Goal: Information Seeking & Learning: Learn about a topic

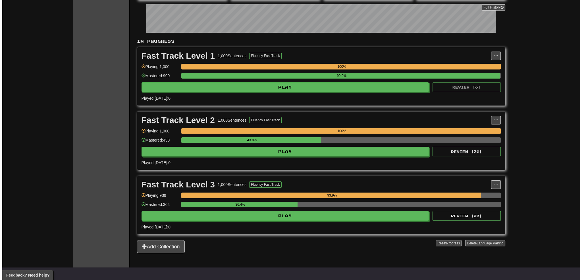
scroll to position [228, 0]
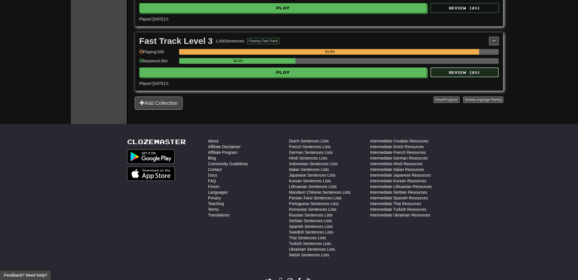
click at [464, 73] on button "Review ( 20 )" at bounding box center [465, 72] width 68 height 10
select select "**"
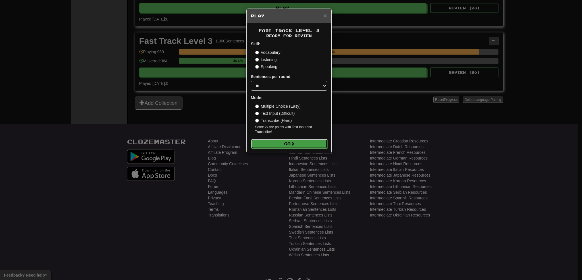
click at [280, 147] on button "Go" at bounding box center [289, 144] width 76 height 10
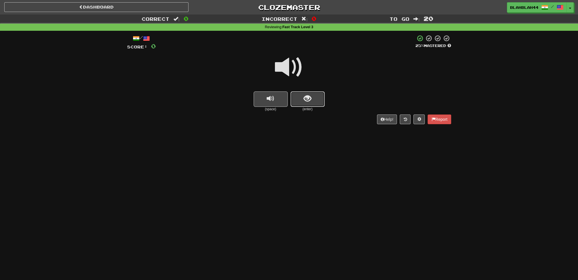
click at [303, 100] on button "show sentence" at bounding box center [308, 98] width 34 height 15
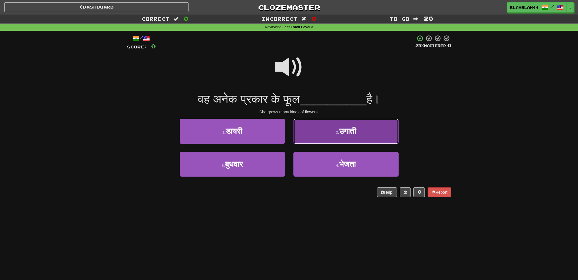
click at [360, 137] on button "2 . उगाती" at bounding box center [346, 131] width 105 height 25
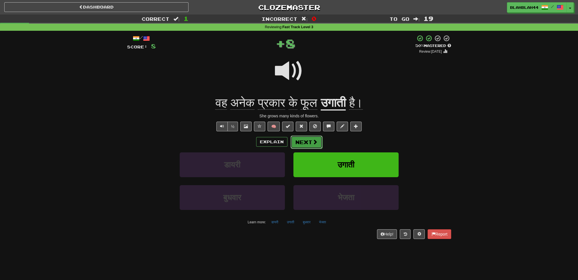
click at [313, 142] on span at bounding box center [315, 141] width 5 height 5
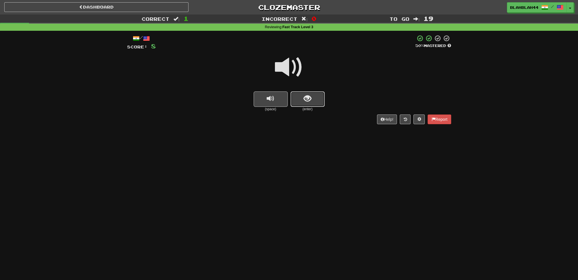
click at [305, 100] on span "show sentence" at bounding box center [308, 99] width 8 height 8
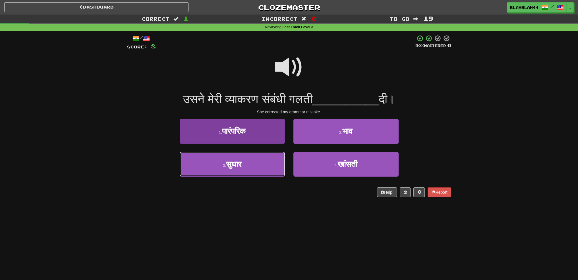
drag, startPoint x: 254, startPoint y: 167, endPoint x: 249, endPoint y: 165, distance: 5.5
click at [255, 167] on button "3 . सुधार" at bounding box center [232, 164] width 105 height 25
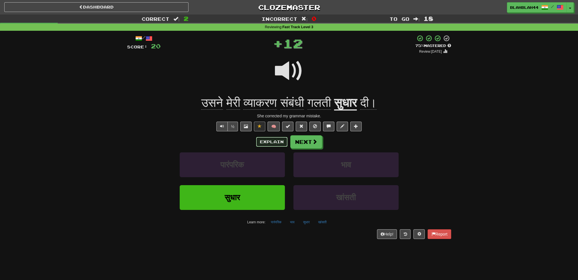
click at [268, 140] on button "Explain" at bounding box center [271, 142] width 31 height 10
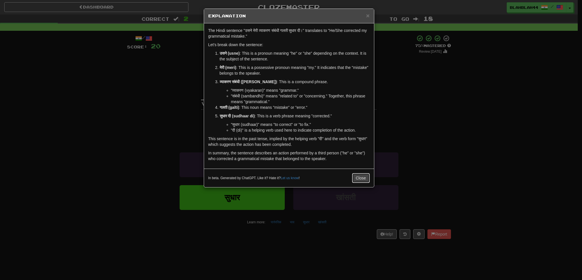
click at [364, 175] on button "Close" at bounding box center [361, 178] width 18 height 10
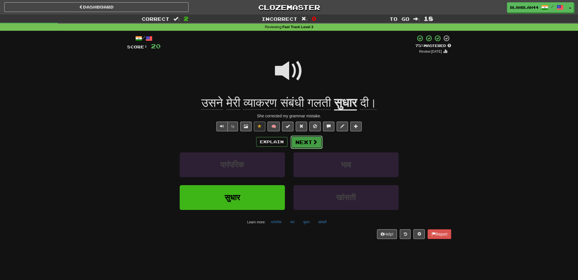
click at [313, 143] on span at bounding box center [315, 141] width 5 height 5
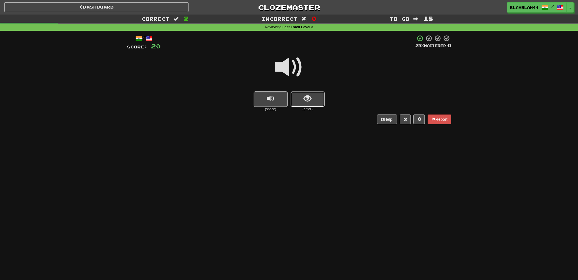
click at [301, 99] on button "show sentence" at bounding box center [308, 98] width 34 height 15
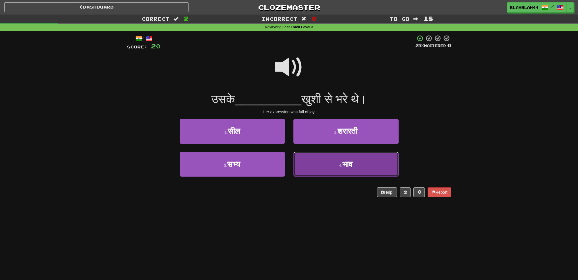
click at [349, 167] on span "भाव" at bounding box center [347, 164] width 10 height 9
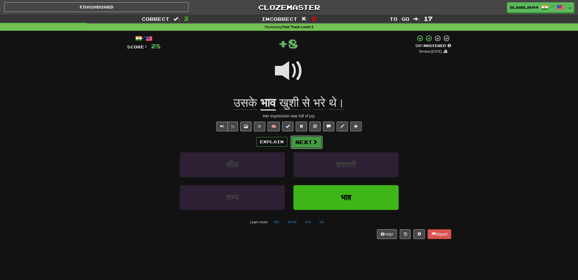
click at [301, 142] on button "Next" at bounding box center [307, 141] width 32 height 13
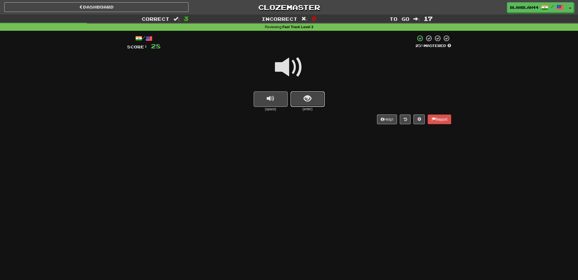
click at [309, 105] on button "show sentence" at bounding box center [308, 98] width 34 height 15
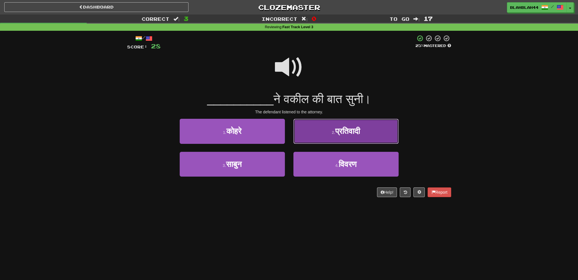
click at [366, 132] on button "2 . प्रतिवादी" at bounding box center [346, 131] width 105 height 25
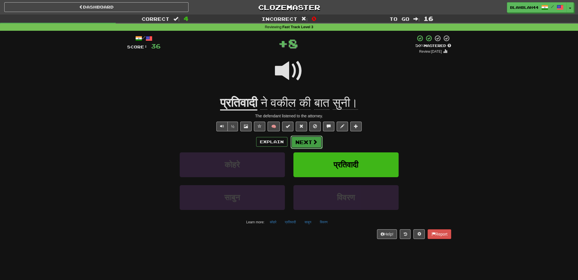
click at [302, 146] on button "Next" at bounding box center [307, 141] width 32 height 13
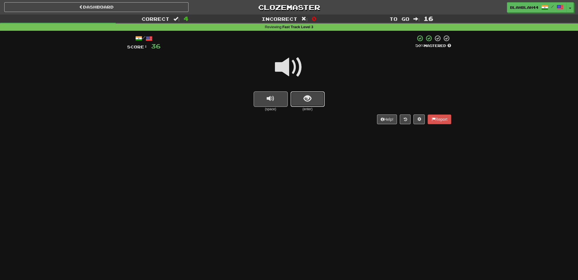
click at [316, 98] on button "show sentence" at bounding box center [308, 98] width 34 height 15
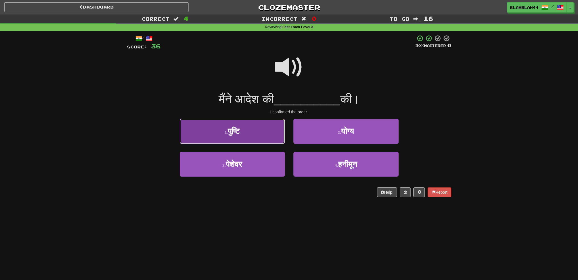
click at [245, 137] on button "1 . पुष्टि" at bounding box center [232, 131] width 105 height 25
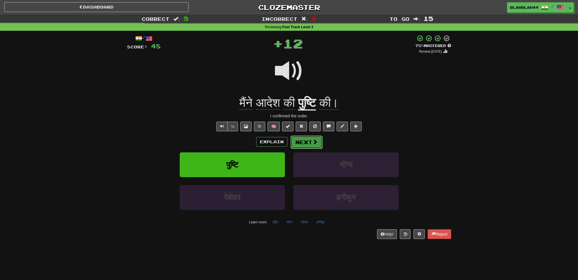
click at [321, 144] on button "Next" at bounding box center [307, 141] width 32 height 13
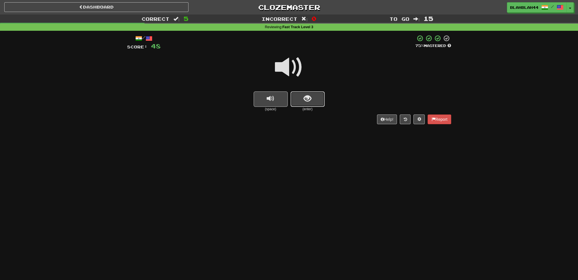
click at [307, 99] on span "show sentence" at bounding box center [308, 99] width 8 height 8
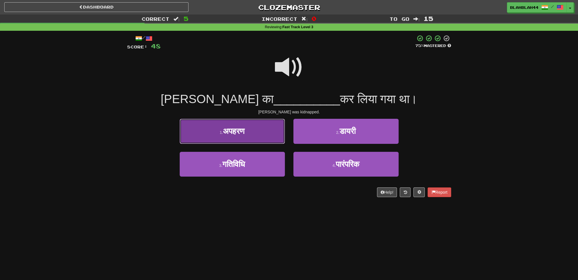
click at [237, 135] on button "1 . अपहरण" at bounding box center [232, 131] width 105 height 25
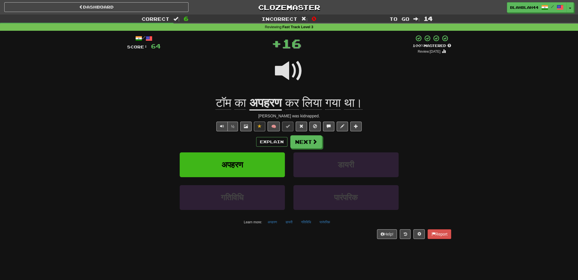
click at [323, 141] on div "Explain Next" at bounding box center [289, 141] width 324 height 13
click at [298, 140] on button "Next" at bounding box center [307, 141] width 32 height 13
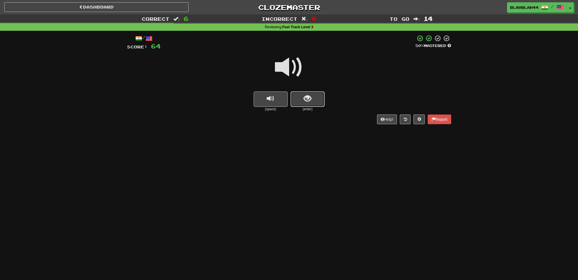
click at [321, 97] on button "show sentence" at bounding box center [308, 98] width 34 height 15
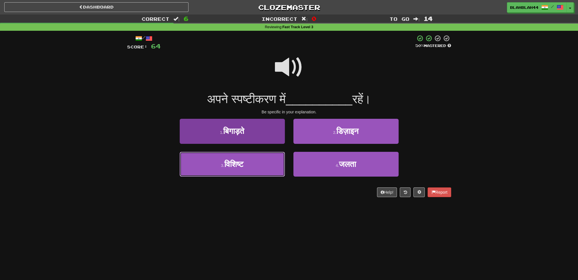
drag, startPoint x: 248, startPoint y: 163, endPoint x: 258, endPoint y: 162, distance: 9.7
click at [249, 163] on button "3 . विशिष्ट" at bounding box center [232, 164] width 105 height 25
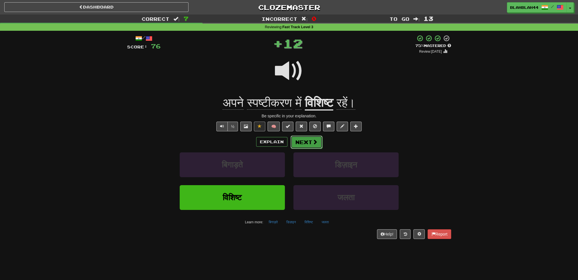
click at [307, 142] on button "Next" at bounding box center [307, 141] width 32 height 13
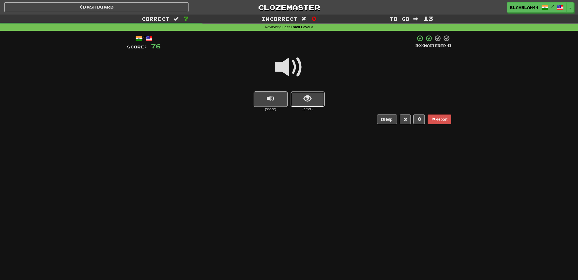
click at [307, 99] on span "show sentence" at bounding box center [308, 99] width 8 height 8
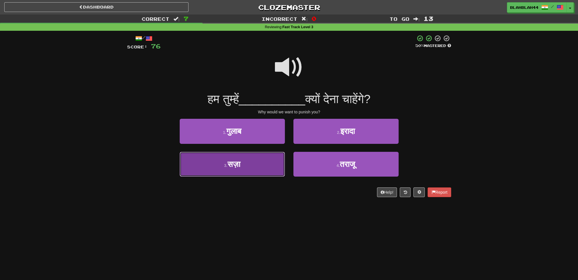
click at [248, 162] on button "3 . सज़ा" at bounding box center [232, 164] width 105 height 25
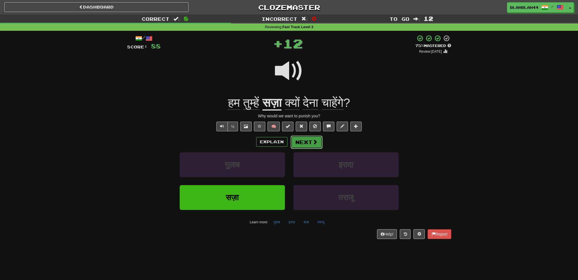
click at [309, 142] on button "Next" at bounding box center [307, 141] width 32 height 13
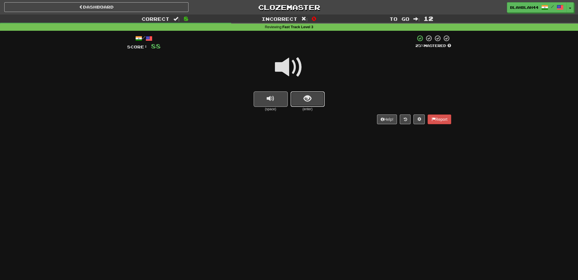
click at [304, 106] on button "show sentence" at bounding box center [308, 98] width 34 height 15
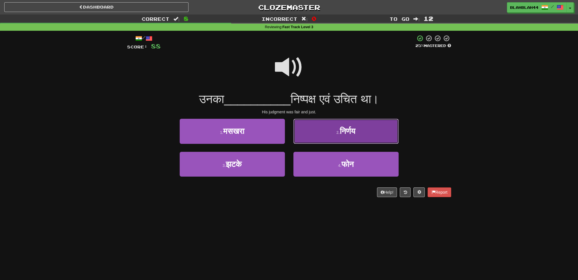
click at [353, 130] on span "निर्णय" at bounding box center [348, 131] width 16 height 9
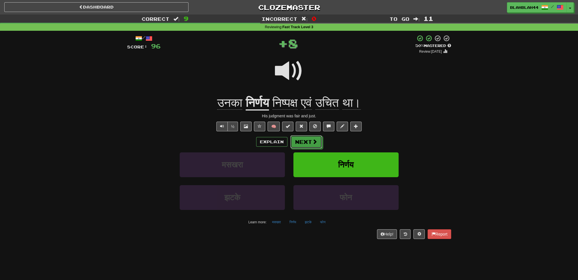
click at [304, 143] on button "Next" at bounding box center [306, 141] width 32 height 13
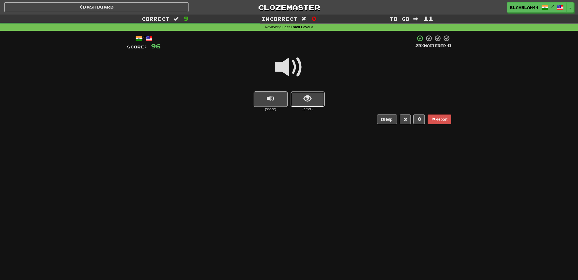
click at [311, 95] on span "show sentence" at bounding box center [308, 99] width 8 height 8
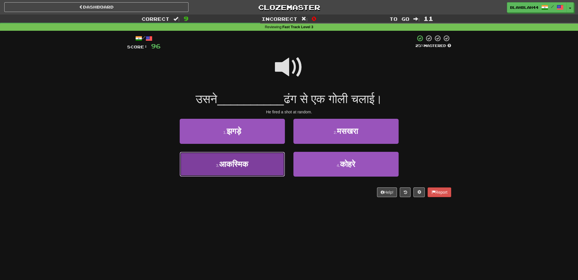
click at [225, 168] on span "आकस्मिक" at bounding box center [233, 164] width 29 height 9
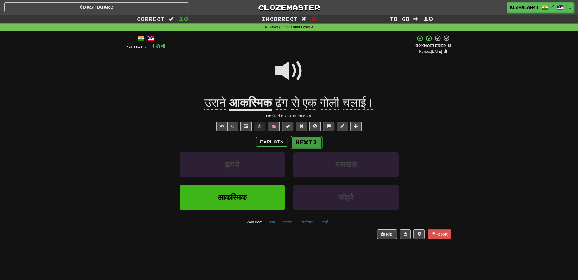
click at [303, 142] on button "Next" at bounding box center [307, 141] width 32 height 13
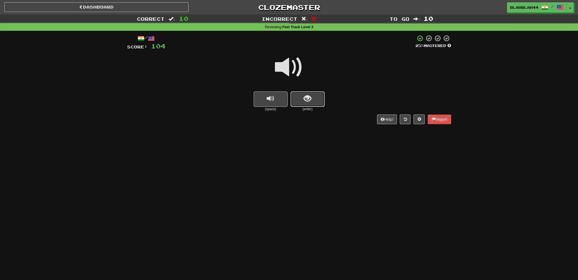
click at [315, 99] on button "show sentence" at bounding box center [308, 98] width 34 height 15
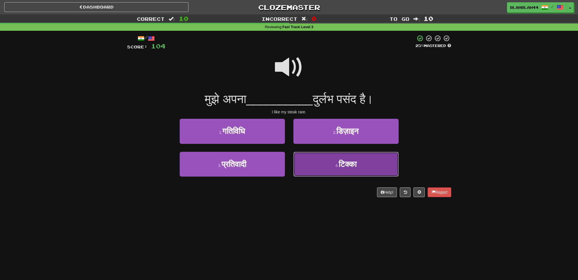
click at [346, 164] on span "टिक्का" at bounding box center [348, 164] width 18 height 9
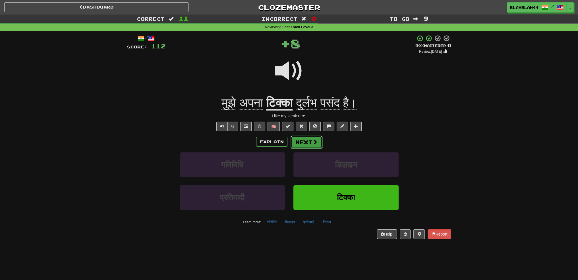
click at [305, 140] on button "Next" at bounding box center [307, 141] width 32 height 13
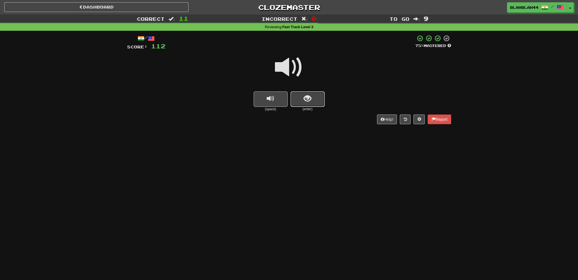
click at [312, 98] on button "show sentence" at bounding box center [308, 98] width 34 height 15
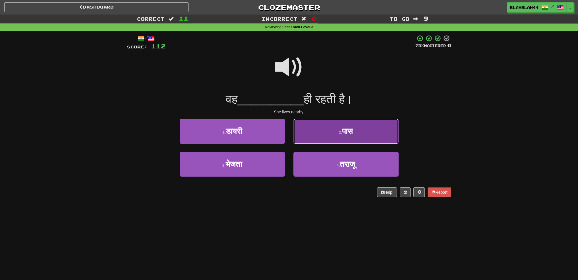
click at [371, 138] on button "2 . पास" at bounding box center [346, 131] width 105 height 25
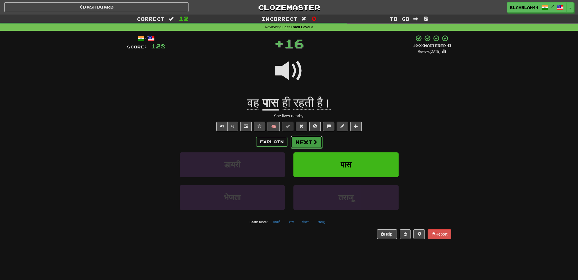
click at [309, 140] on button "Next" at bounding box center [307, 141] width 32 height 13
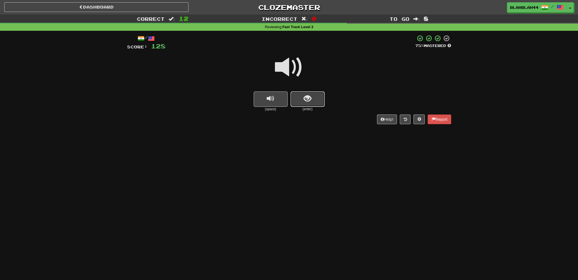
click at [305, 103] on button "show sentence" at bounding box center [308, 98] width 34 height 15
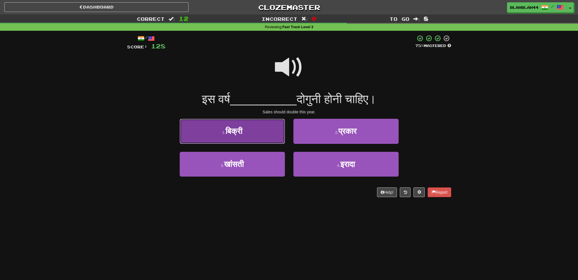
click at [246, 136] on button "1 . बिक्री" at bounding box center [232, 131] width 105 height 25
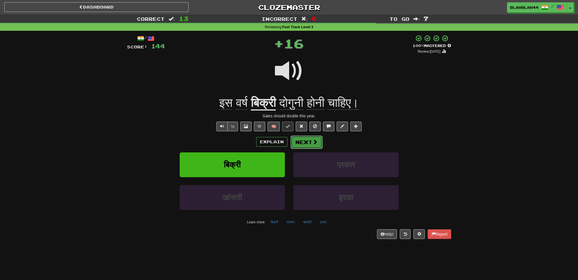
click at [300, 143] on button "Next" at bounding box center [307, 141] width 32 height 13
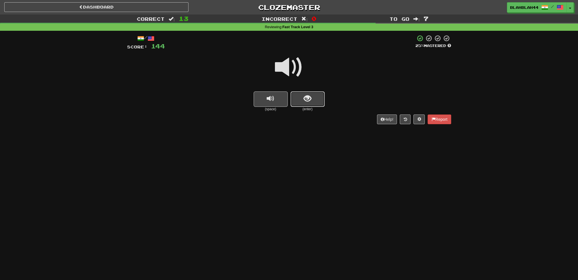
click at [302, 100] on button "show sentence" at bounding box center [308, 98] width 34 height 15
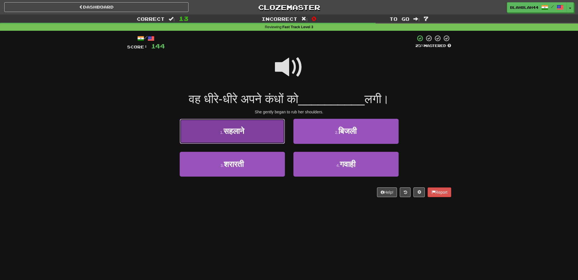
click at [228, 136] on button "1 . सहलाने" at bounding box center [232, 131] width 105 height 25
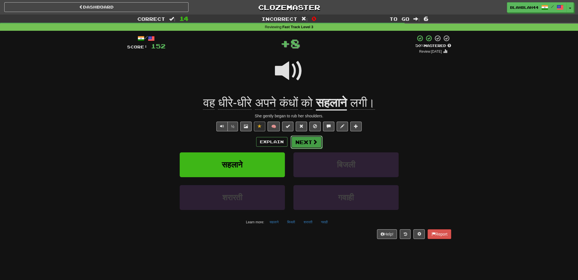
click at [301, 143] on button "Next" at bounding box center [307, 141] width 32 height 13
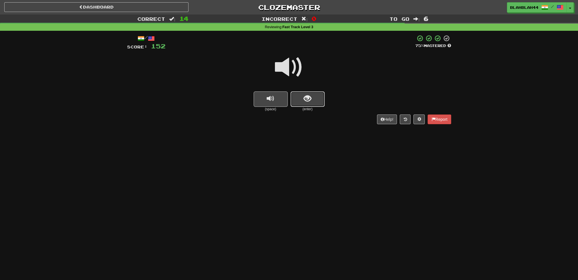
click at [311, 104] on button "show sentence" at bounding box center [308, 98] width 34 height 15
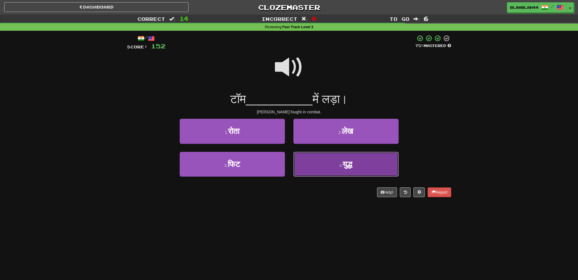
click at [352, 168] on span "युद्ध" at bounding box center [348, 164] width 10 height 9
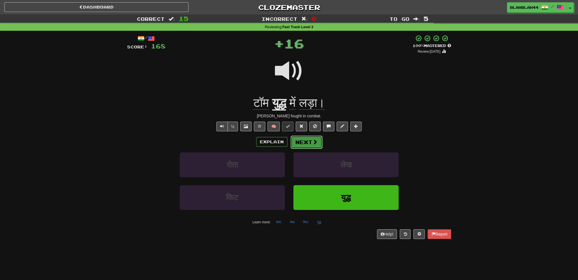
click at [313, 144] on span at bounding box center [315, 141] width 5 height 5
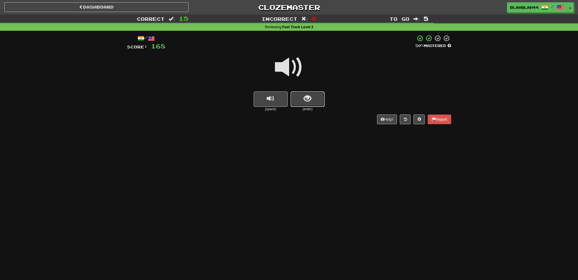
click at [310, 98] on span "show sentence" at bounding box center [308, 99] width 8 height 8
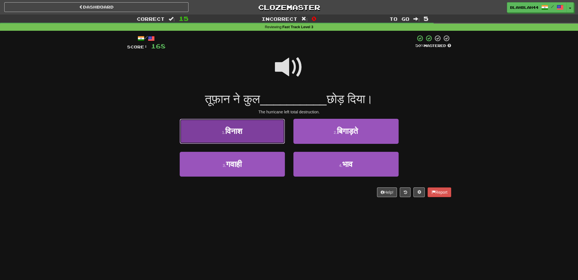
click at [246, 129] on button "1 . विनाश" at bounding box center [232, 131] width 105 height 25
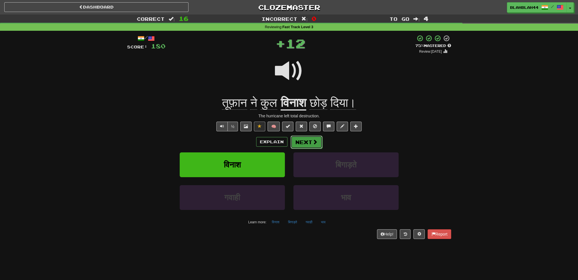
click at [319, 144] on button "Next" at bounding box center [307, 141] width 32 height 13
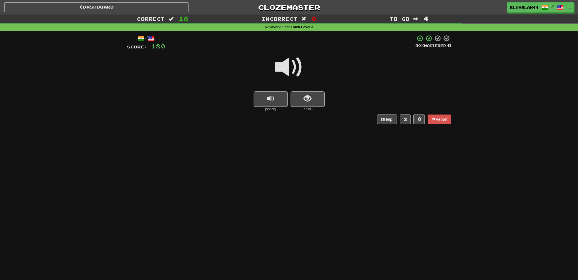
click at [312, 89] on div at bounding box center [289, 71] width 324 height 41
click at [308, 97] on span "show sentence" at bounding box center [308, 99] width 8 height 8
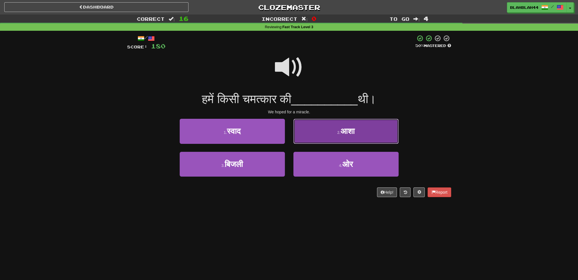
click at [333, 136] on button "2 . आशा" at bounding box center [346, 131] width 105 height 25
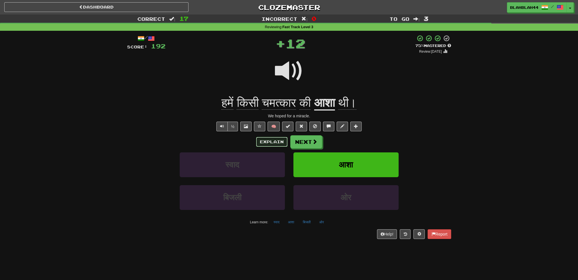
click at [260, 140] on button "Explain" at bounding box center [271, 142] width 31 height 10
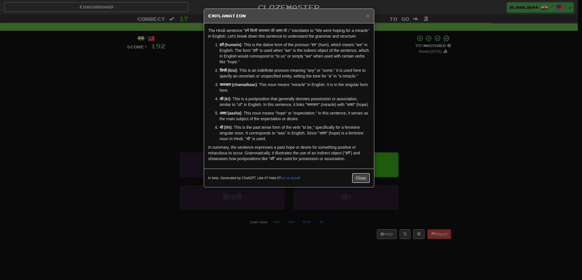
click at [361, 183] on button "Close" at bounding box center [361, 178] width 18 height 10
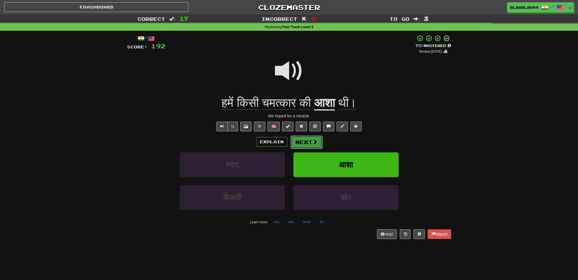
click at [313, 145] on button "Next" at bounding box center [307, 141] width 32 height 13
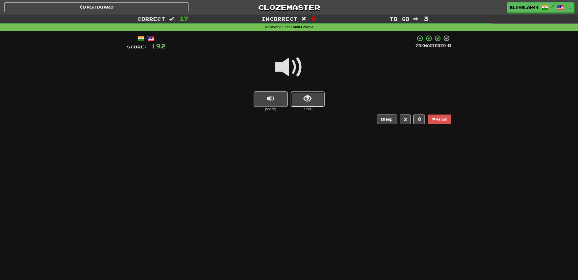
click at [305, 100] on span "show sentence" at bounding box center [308, 99] width 8 height 8
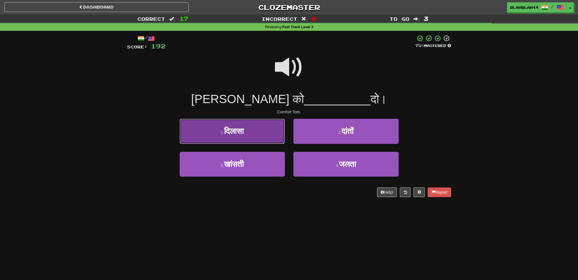
click at [233, 135] on span "दिलासा" at bounding box center [234, 131] width 20 height 9
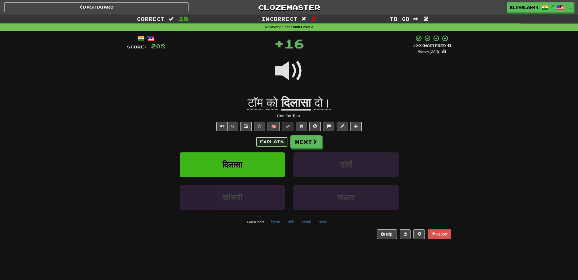
click at [280, 144] on button "Explain" at bounding box center [271, 142] width 31 height 10
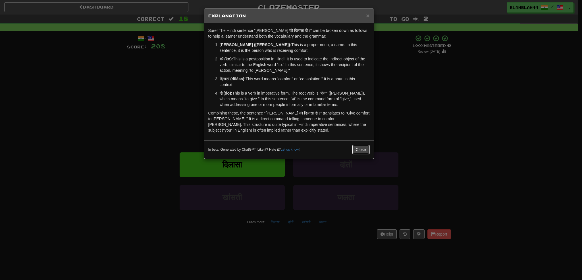
click at [365, 149] on button "Close" at bounding box center [361, 149] width 18 height 10
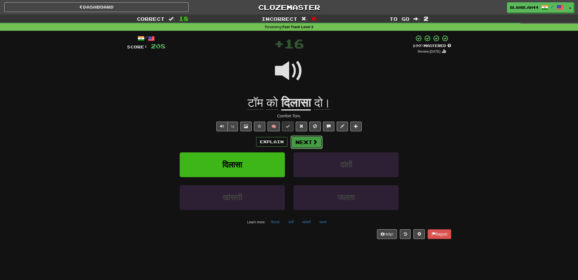
click at [313, 143] on span at bounding box center [315, 141] width 5 height 5
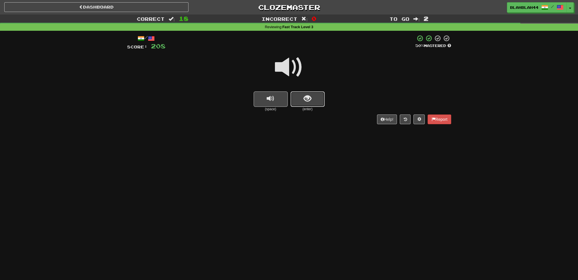
click at [304, 98] on span "show sentence" at bounding box center [308, 99] width 8 height 8
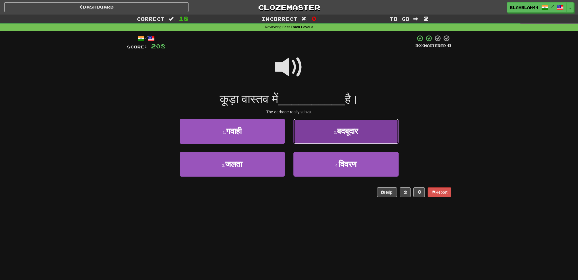
click at [353, 139] on button "2 . बदबूदार" at bounding box center [346, 131] width 105 height 25
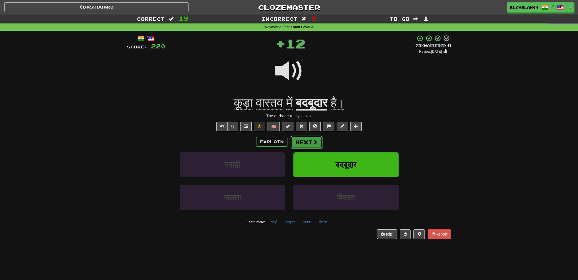
click at [309, 140] on button "Next" at bounding box center [307, 141] width 32 height 13
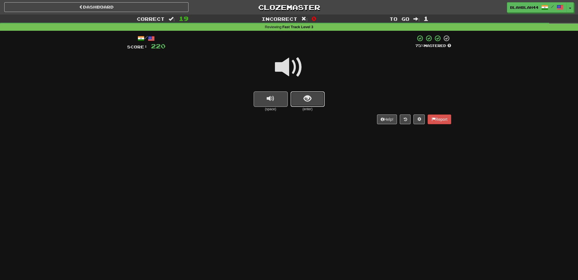
click at [308, 95] on span "show sentence" at bounding box center [308, 99] width 8 height 8
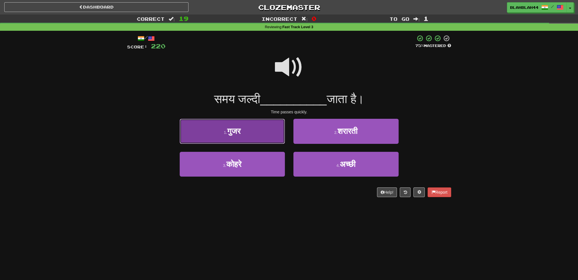
drag, startPoint x: 240, startPoint y: 133, endPoint x: 243, endPoint y: 131, distance: 3.2
click at [241, 133] on span "गुजर" at bounding box center [233, 131] width 13 height 9
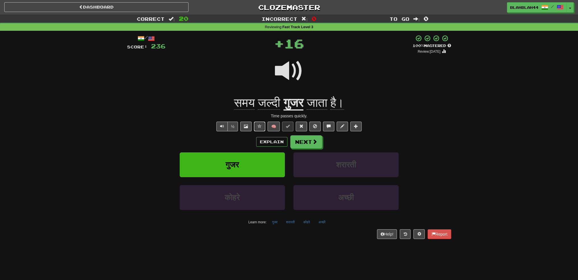
click at [258, 125] on span at bounding box center [260, 126] width 4 height 4
click at [309, 144] on button "Next" at bounding box center [307, 141] width 32 height 13
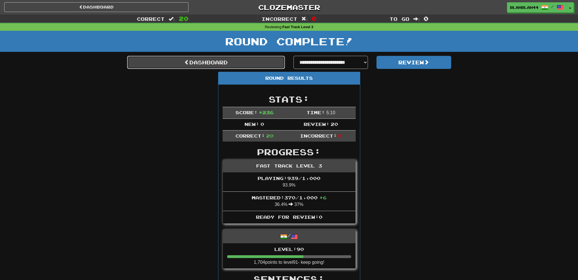
click at [193, 63] on link "Dashboard" at bounding box center [206, 62] width 158 height 13
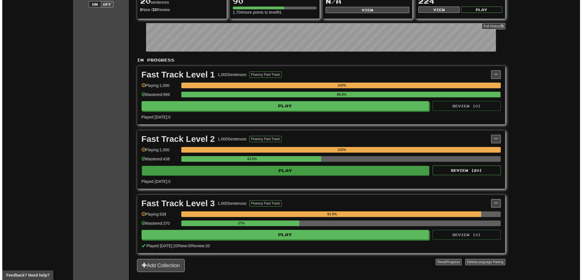
scroll to position [85, 0]
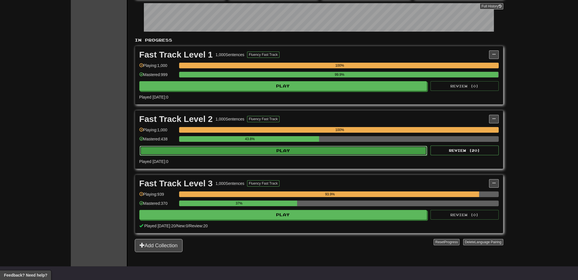
click at [297, 149] on button "Play" at bounding box center [284, 151] width 288 height 10
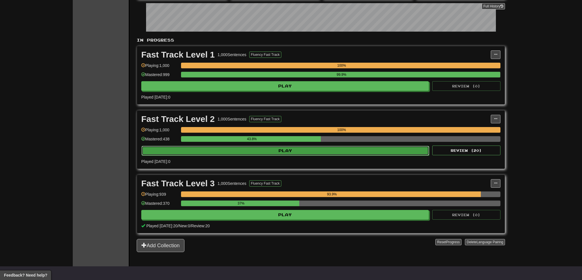
select select "**"
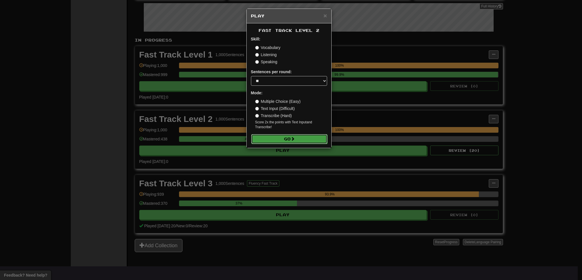
click at [277, 135] on button "Go" at bounding box center [289, 139] width 76 height 10
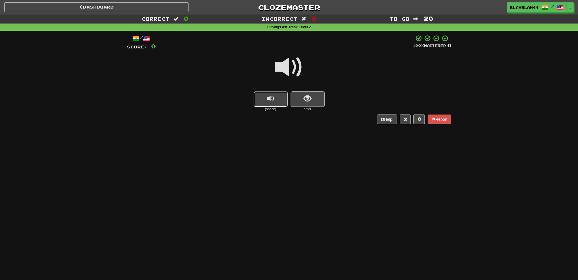
click at [272, 99] on span "replay audio" at bounding box center [271, 99] width 8 height 8
click at [313, 98] on button "show sentence" at bounding box center [308, 98] width 34 height 15
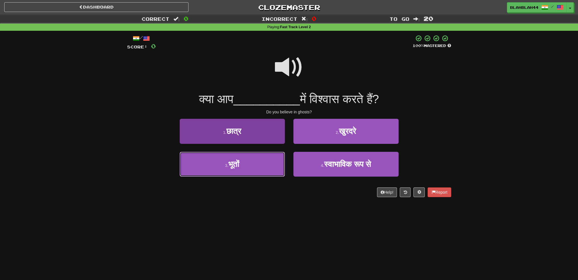
drag, startPoint x: 276, startPoint y: 161, endPoint x: 280, endPoint y: 161, distance: 3.7
click at [275, 163] on button "3 . भूतों" at bounding box center [232, 164] width 105 height 25
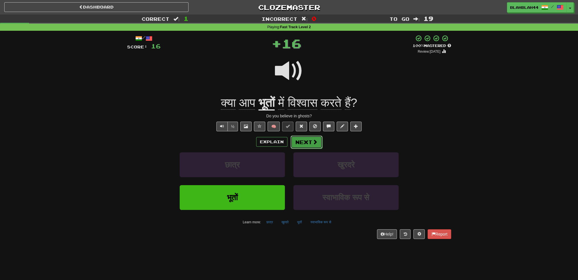
click at [313, 141] on span at bounding box center [315, 141] width 5 height 5
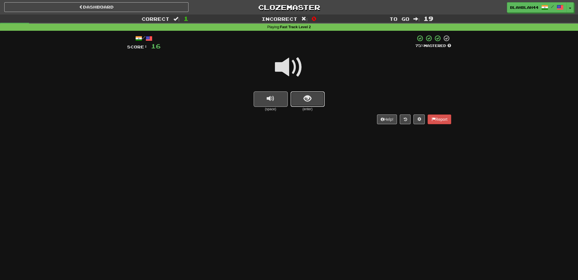
click at [307, 98] on span "show sentence" at bounding box center [308, 99] width 8 height 8
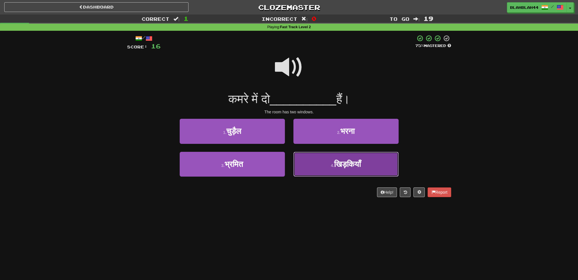
click at [348, 168] on span "खिड़कियाँ" at bounding box center [347, 164] width 27 height 9
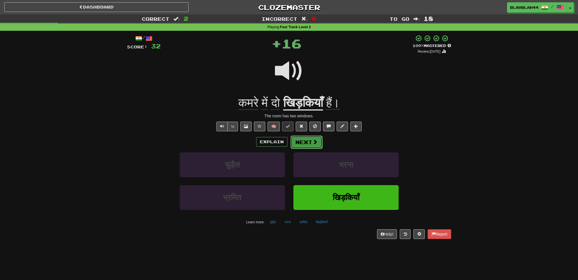
click at [301, 142] on button "Next" at bounding box center [307, 141] width 32 height 13
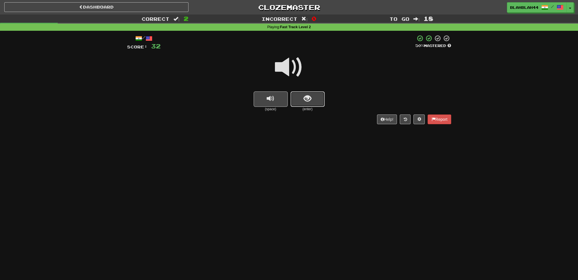
click at [307, 100] on span "show sentence" at bounding box center [308, 99] width 8 height 8
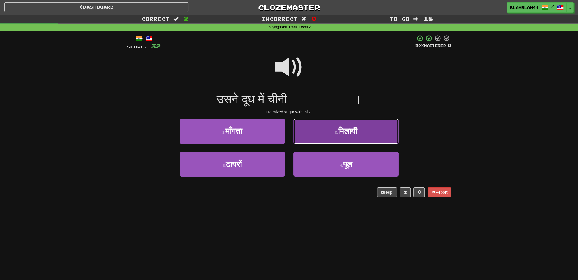
click at [353, 137] on button "2 . मिलायी" at bounding box center [346, 131] width 105 height 25
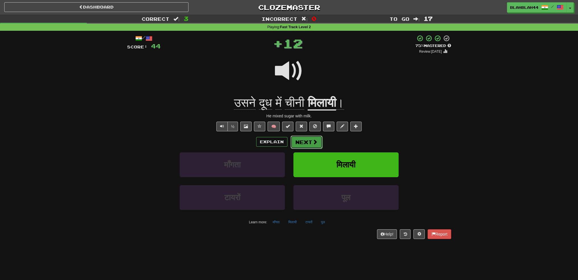
click at [302, 142] on button "Next" at bounding box center [307, 141] width 32 height 13
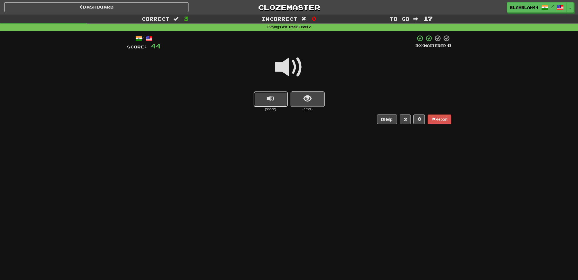
click at [272, 101] on span "replay audio" at bounding box center [271, 99] width 8 height 8
click at [302, 98] on button "show sentence" at bounding box center [308, 98] width 34 height 15
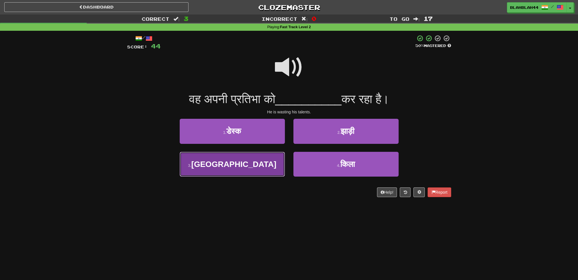
click at [246, 171] on button "3 . बर्बाद" at bounding box center [232, 164] width 105 height 25
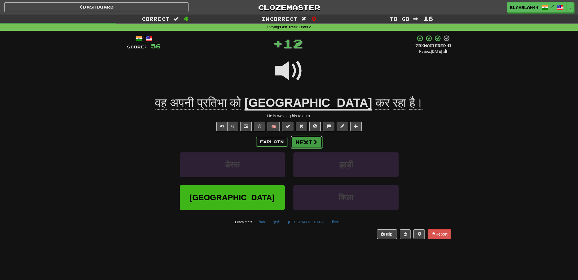
click at [309, 146] on button "Next" at bounding box center [307, 141] width 32 height 13
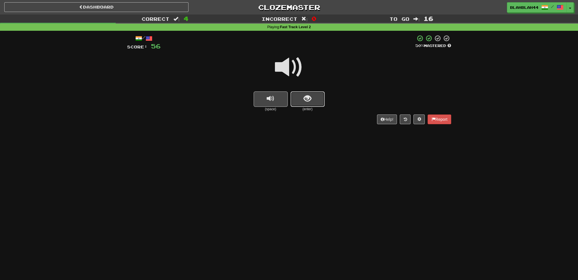
click at [307, 95] on span "show sentence" at bounding box center [308, 99] width 8 height 8
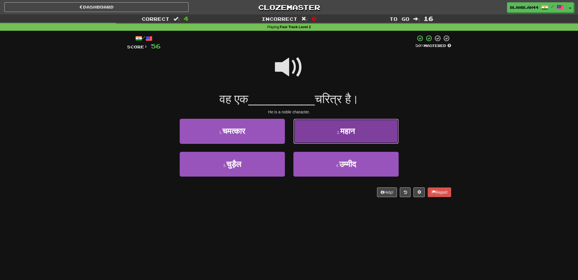
click at [344, 135] on span "महान" at bounding box center [347, 131] width 15 height 9
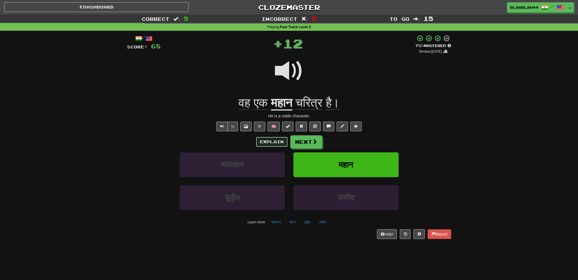
click at [273, 140] on button "Explain" at bounding box center [271, 142] width 31 height 10
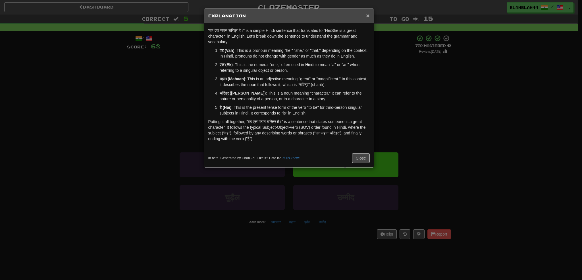
click at [368, 14] on span "×" at bounding box center [367, 15] width 3 height 7
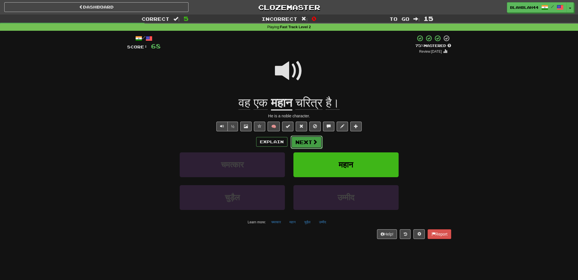
click at [314, 143] on span at bounding box center [315, 141] width 5 height 5
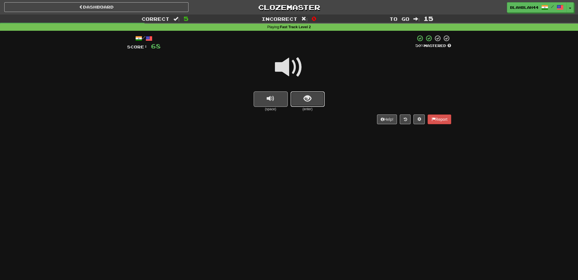
click at [304, 98] on span "show sentence" at bounding box center [308, 99] width 8 height 8
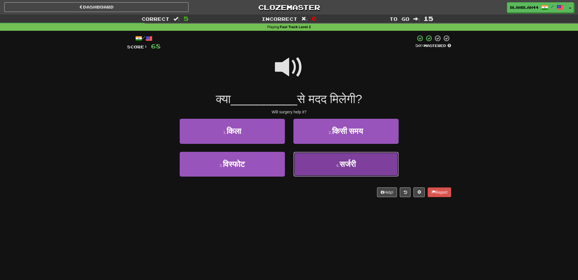
click at [371, 165] on button "4 . सर्जरी" at bounding box center [346, 164] width 105 height 25
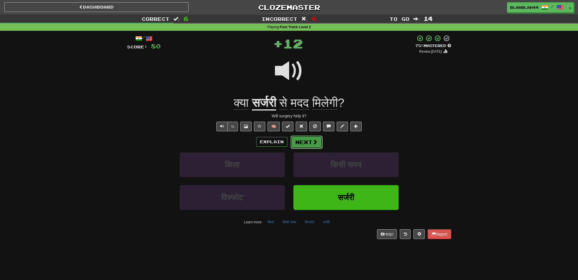
click at [310, 142] on button "Next" at bounding box center [307, 141] width 32 height 13
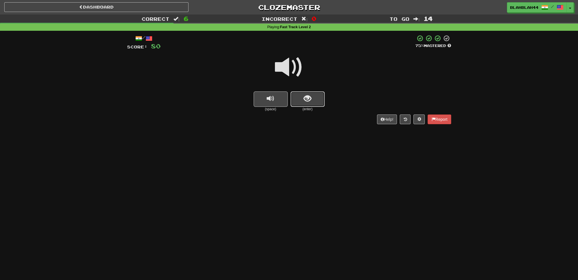
click at [300, 96] on button "show sentence" at bounding box center [308, 98] width 34 height 15
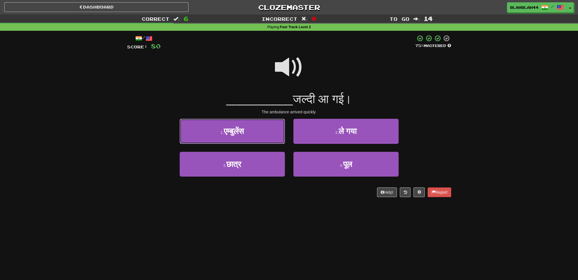
click at [239, 135] on span "एम्बुलेंस" at bounding box center [234, 131] width 20 height 9
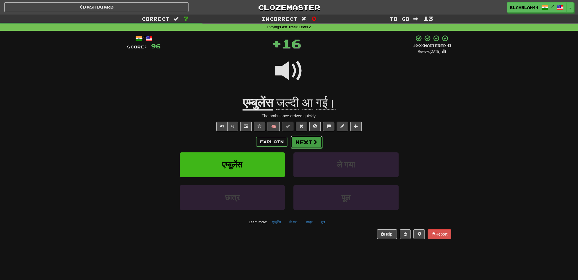
click at [316, 142] on span at bounding box center [315, 141] width 5 height 5
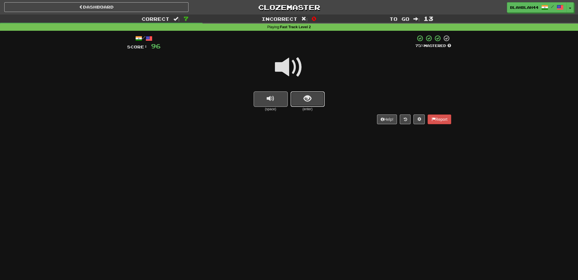
click at [304, 100] on span "show sentence" at bounding box center [308, 99] width 8 height 8
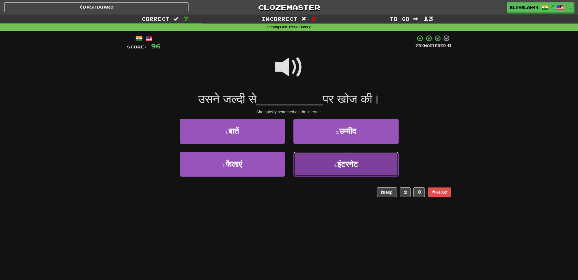
click at [347, 165] on span "इंटरनेट" at bounding box center [347, 164] width 21 height 9
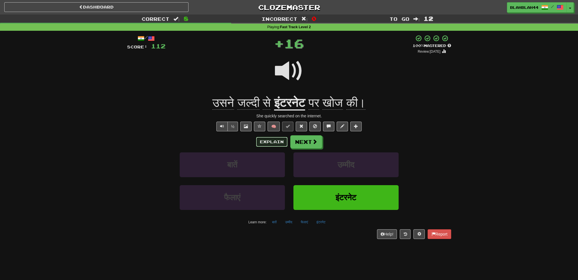
click at [270, 142] on button "Explain" at bounding box center [271, 142] width 31 height 10
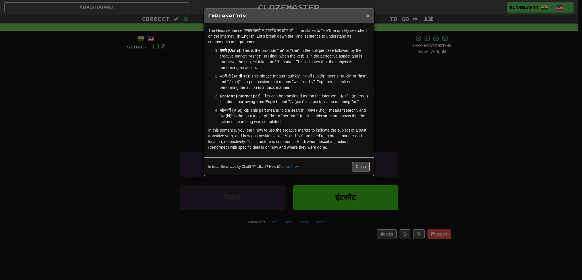
click at [369, 15] on span "×" at bounding box center [367, 15] width 3 height 7
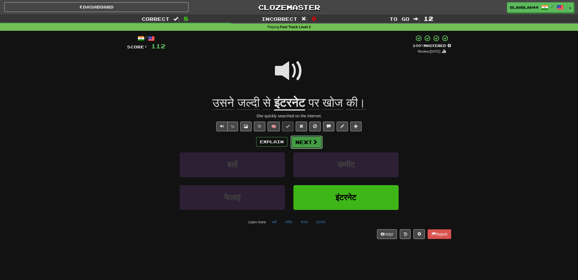
click at [303, 145] on button "Next" at bounding box center [307, 141] width 32 height 13
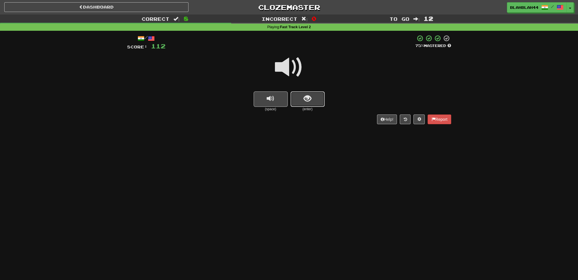
click at [306, 100] on span "show sentence" at bounding box center [308, 99] width 8 height 8
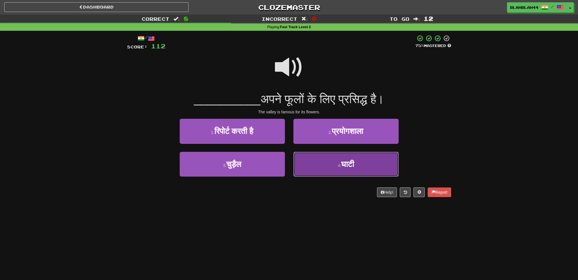
click at [339, 168] on button "4 . घाटी" at bounding box center [346, 164] width 105 height 25
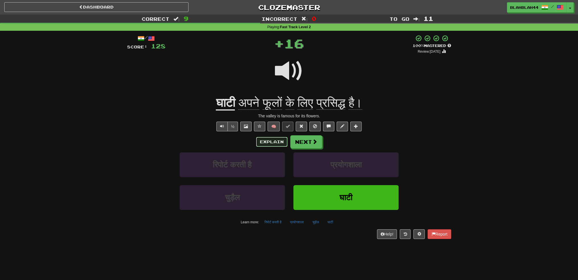
click at [279, 145] on button "Explain" at bounding box center [271, 142] width 31 height 10
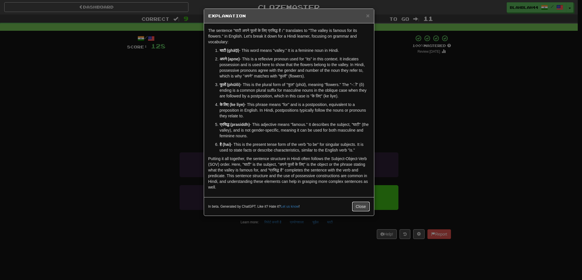
click at [360, 205] on button "Close" at bounding box center [361, 206] width 18 height 10
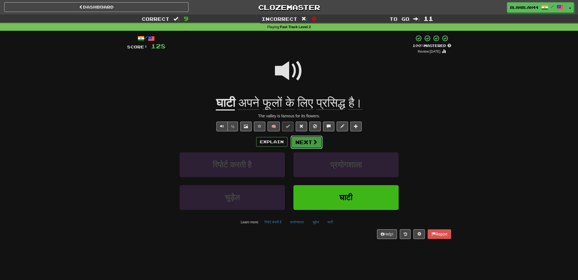
click at [309, 145] on button "Next" at bounding box center [307, 141] width 32 height 13
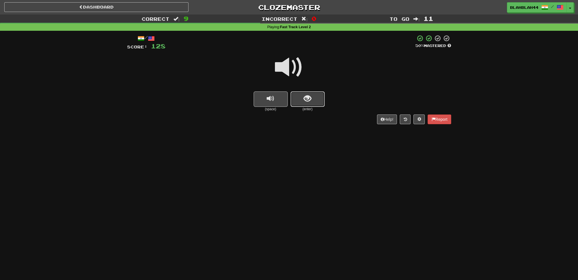
click at [304, 103] on button "show sentence" at bounding box center [308, 98] width 34 height 15
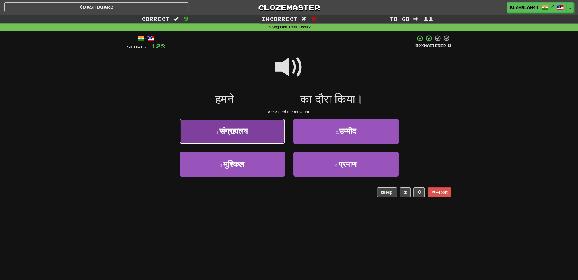
click at [262, 140] on button "1 . संग्रहालय" at bounding box center [232, 131] width 105 height 25
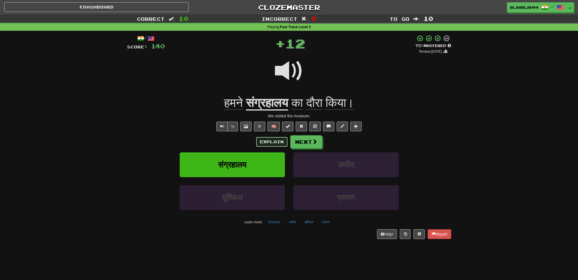
click at [276, 143] on button "Explain" at bounding box center [271, 142] width 31 height 10
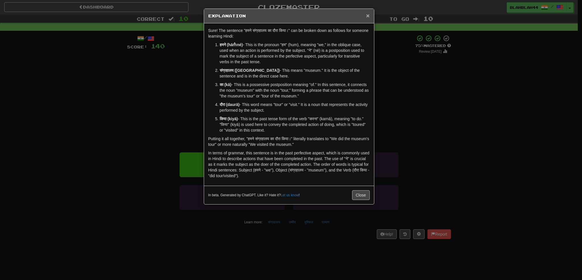
click at [367, 13] on span "×" at bounding box center [367, 15] width 3 height 7
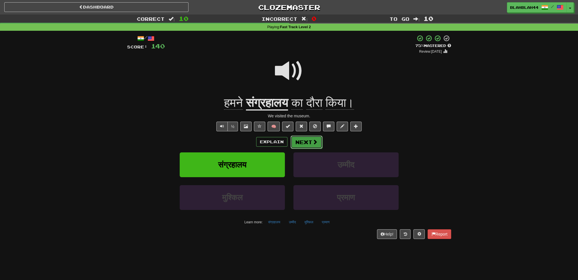
click at [311, 142] on button "Next" at bounding box center [307, 141] width 32 height 13
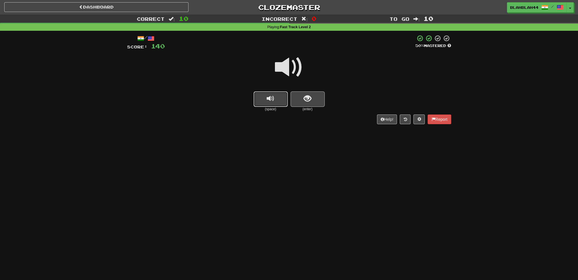
click at [271, 103] on button "replay audio" at bounding box center [271, 98] width 34 height 15
click at [311, 99] on span "show sentence" at bounding box center [308, 99] width 8 height 8
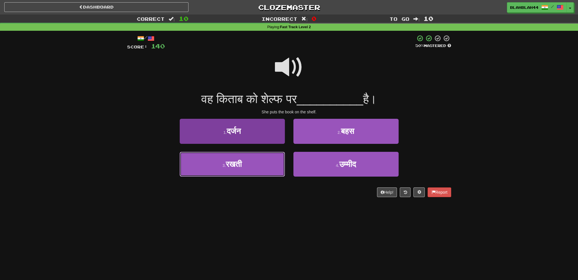
click at [246, 165] on button "3 . रखती" at bounding box center [232, 164] width 105 height 25
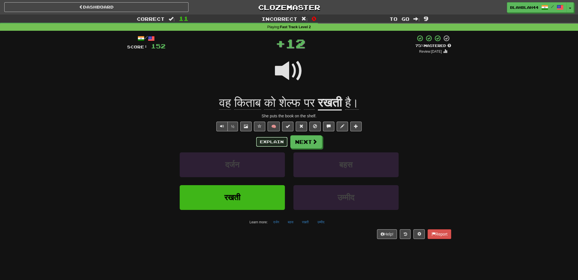
click at [277, 140] on button "Explain" at bounding box center [271, 142] width 31 height 10
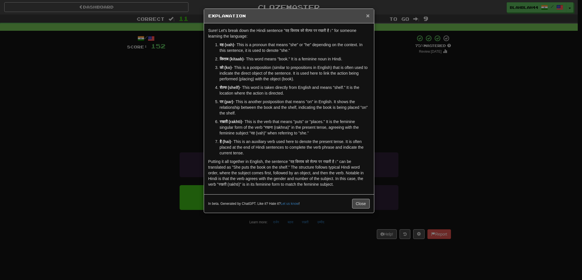
click at [368, 14] on span "×" at bounding box center [367, 15] width 3 height 7
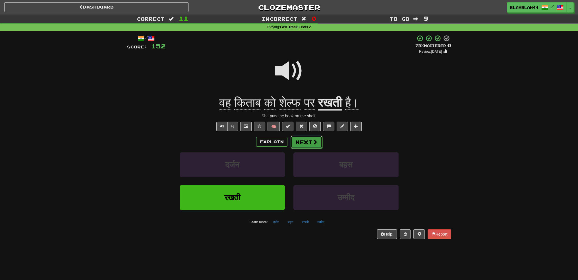
click at [322, 146] on button "Next" at bounding box center [307, 141] width 32 height 13
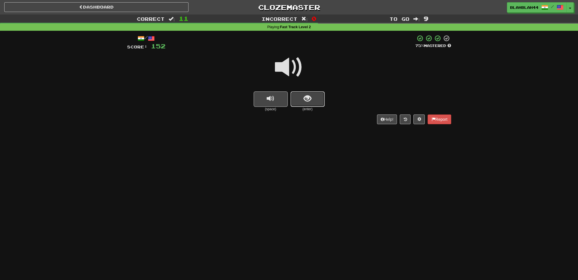
click at [317, 96] on button "show sentence" at bounding box center [308, 98] width 34 height 15
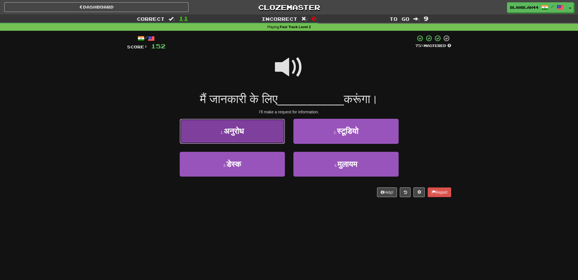
click at [226, 135] on span "अनुरोध" at bounding box center [234, 131] width 20 height 9
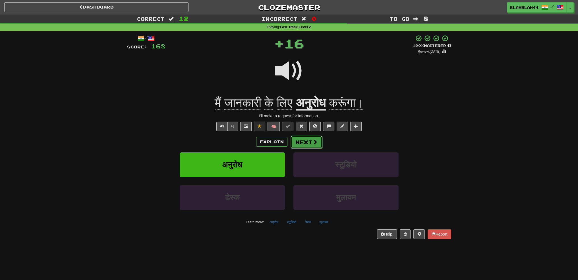
click at [301, 141] on button "Next" at bounding box center [307, 141] width 32 height 13
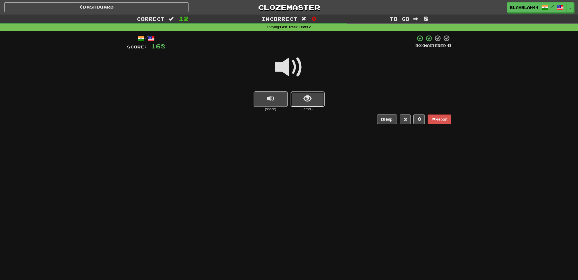
click at [308, 95] on span "show sentence" at bounding box center [308, 99] width 8 height 8
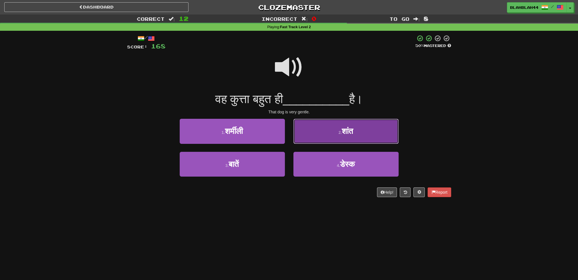
click at [351, 138] on button "2 . शांत" at bounding box center [346, 131] width 105 height 25
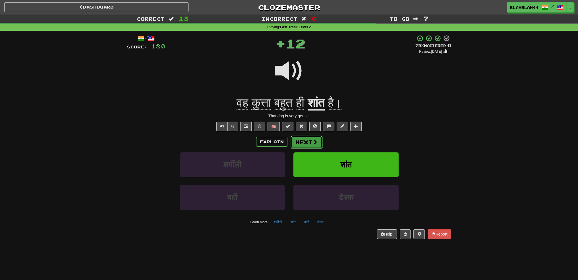
click at [309, 146] on button "Next" at bounding box center [307, 141] width 32 height 13
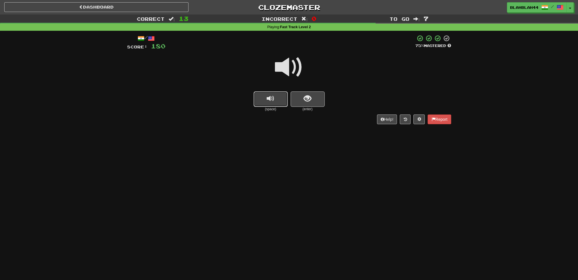
click at [264, 99] on button "replay audio" at bounding box center [271, 98] width 34 height 15
click at [307, 98] on span "show sentence" at bounding box center [308, 99] width 8 height 8
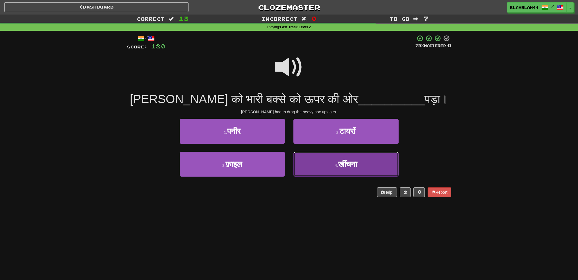
click at [325, 160] on button "4 . खींचना" at bounding box center [346, 164] width 105 height 25
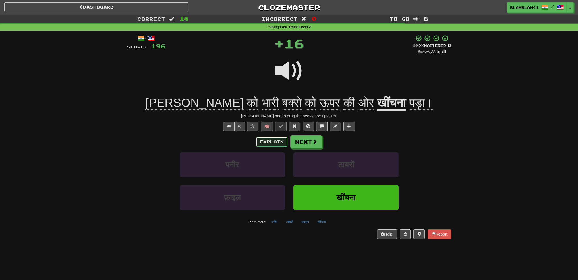
click at [276, 142] on button "Explain" at bounding box center [271, 142] width 31 height 10
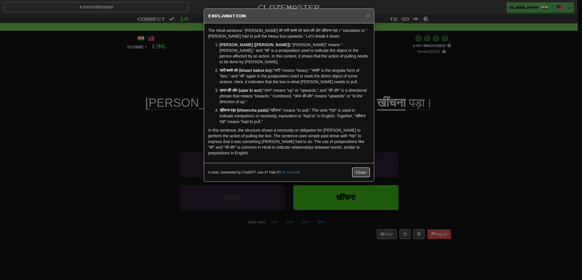
drag, startPoint x: 361, startPoint y: 158, endPoint x: 362, endPoint y: 154, distance: 4.1
click at [361, 167] on button "Close" at bounding box center [361, 172] width 18 height 10
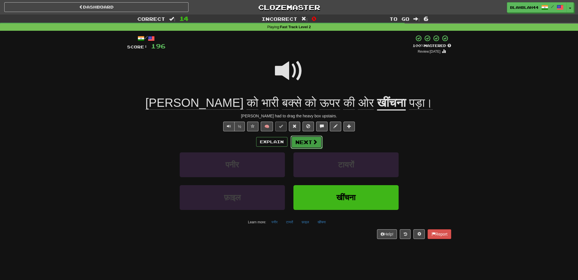
click at [313, 139] on span at bounding box center [315, 141] width 5 height 5
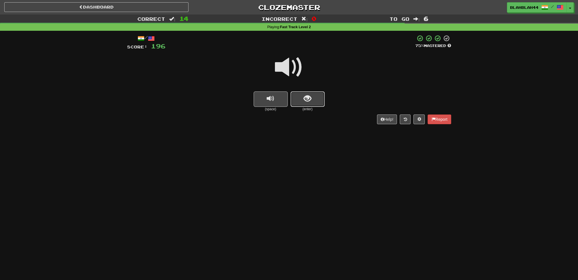
click at [306, 97] on span "show sentence" at bounding box center [308, 99] width 8 height 8
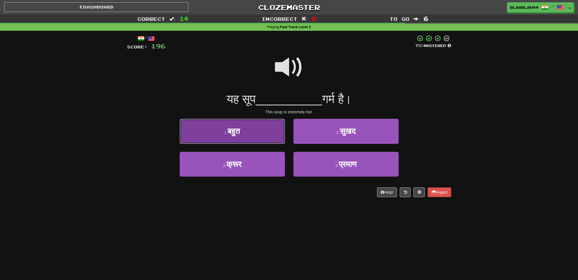
click at [254, 124] on button "1 . बहुत" at bounding box center [232, 131] width 105 height 25
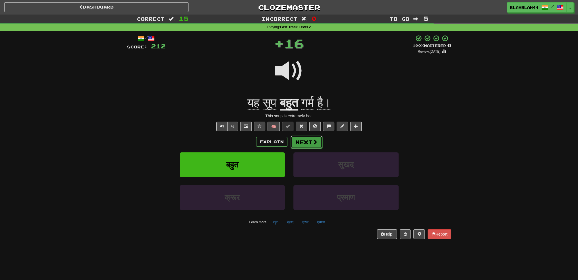
click at [316, 144] on span at bounding box center [315, 141] width 5 height 5
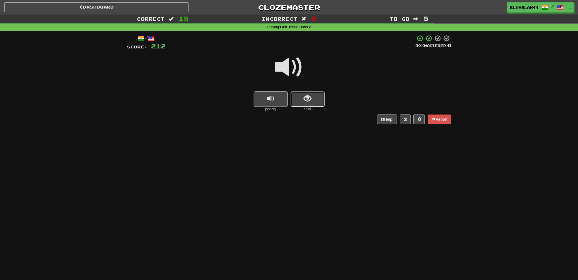
click at [305, 96] on span "show sentence" at bounding box center [308, 99] width 8 height 8
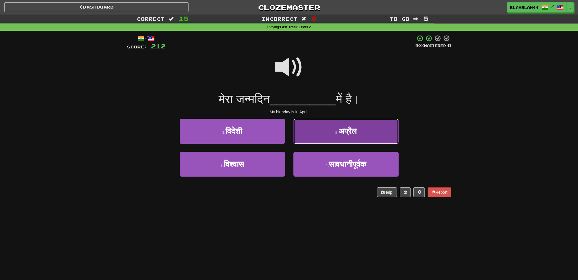
click at [343, 135] on span "अप्रैल" at bounding box center [348, 131] width 18 height 9
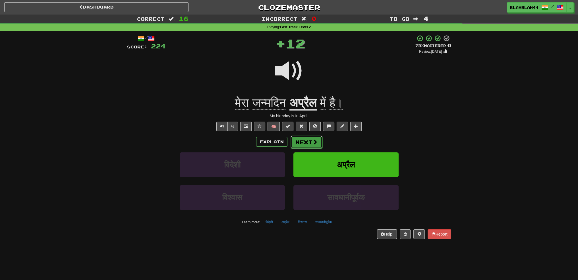
click at [313, 139] on span at bounding box center [315, 141] width 5 height 5
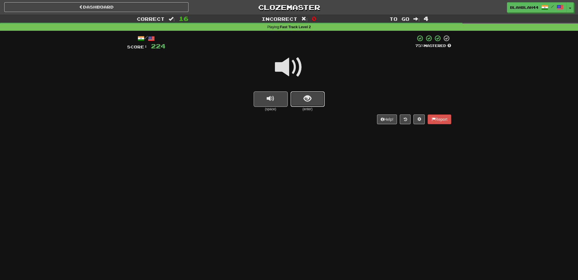
click at [312, 98] on button "show sentence" at bounding box center [308, 98] width 34 height 15
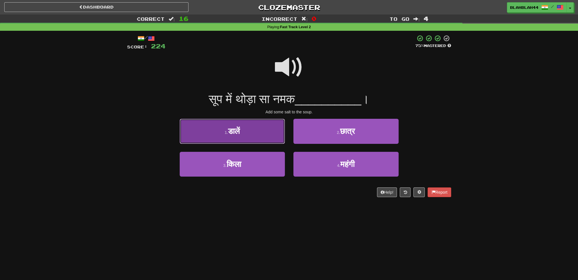
drag, startPoint x: 237, startPoint y: 135, endPoint x: 257, endPoint y: 133, distance: 20.5
click at [237, 135] on span "डालें" at bounding box center [234, 131] width 12 height 9
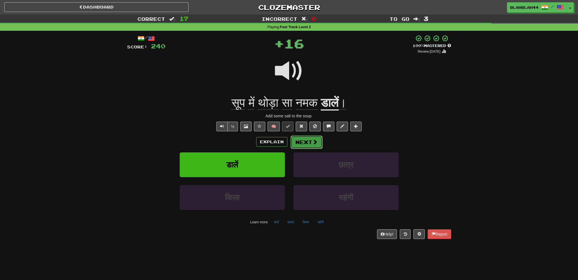
click at [314, 144] on span at bounding box center [315, 141] width 5 height 5
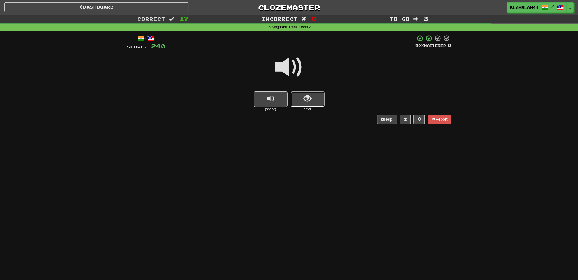
click at [302, 101] on button "show sentence" at bounding box center [308, 98] width 34 height 15
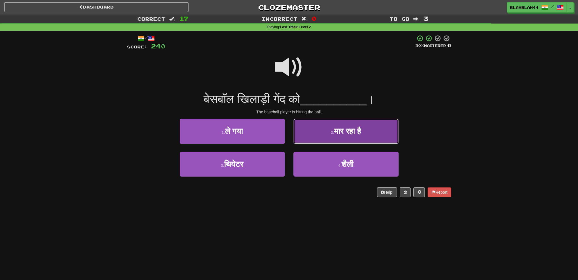
click at [344, 137] on button "2 . मार रहा है" at bounding box center [346, 131] width 105 height 25
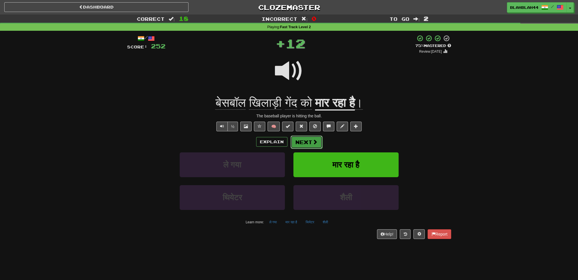
click at [310, 143] on button "Next" at bounding box center [307, 141] width 32 height 13
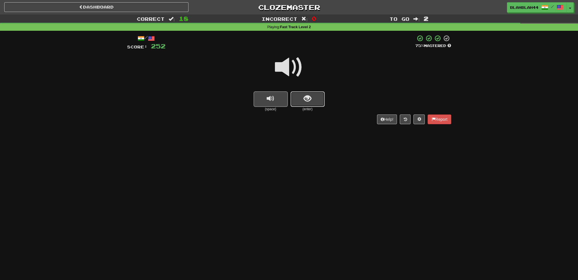
click at [313, 101] on button "show sentence" at bounding box center [308, 98] width 34 height 15
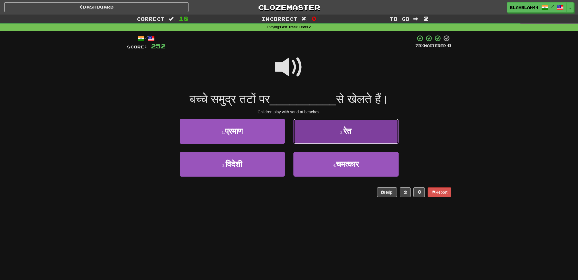
click at [363, 131] on button "2 . रेत" at bounding box center [346, 131] width 105 height 25
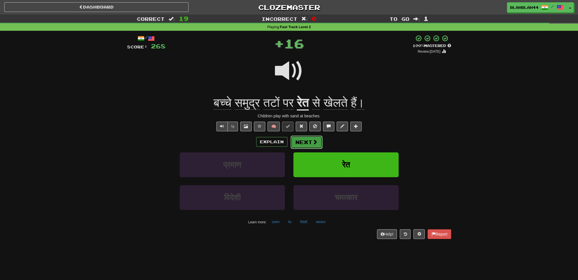
click at [309, 143] on button "Next" at bounding box center [307, 141] width 32 height 13
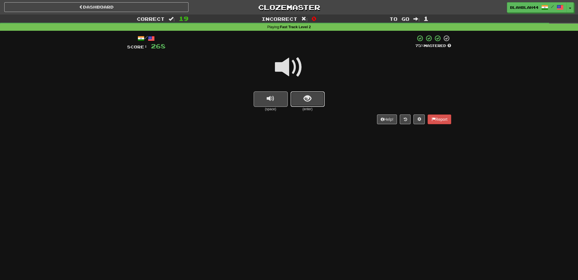
click at [307, 93] on button "show sentence" at bounding box center [308, 98] width 34 height 15
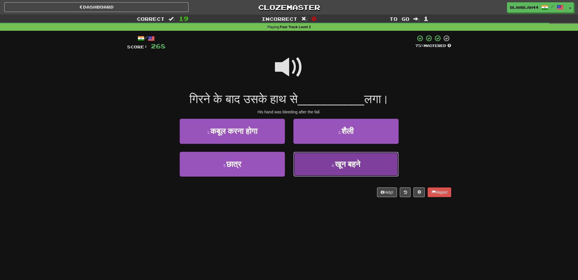
click at [358, 169] on button "4 . खून बहने" at bounding box center [346, 164] width 105 height 25
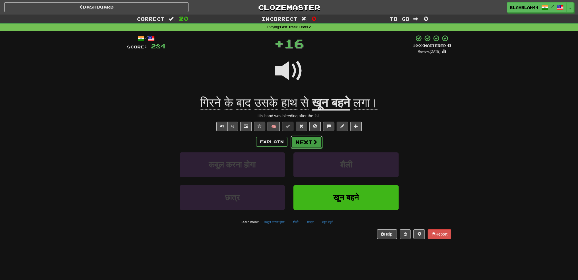
click at [311, 141] on button "Next" at bounding box center [307, 141] width 32 height 13
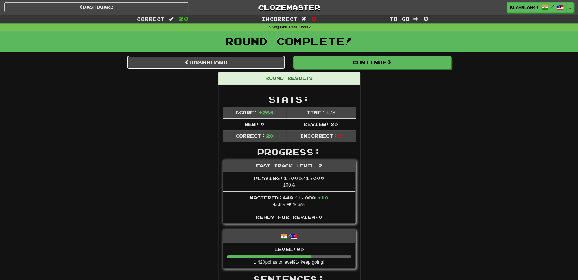
click at [213, 59] on link "Dashboard" at bounding box center [206, 62] width 158 height 13
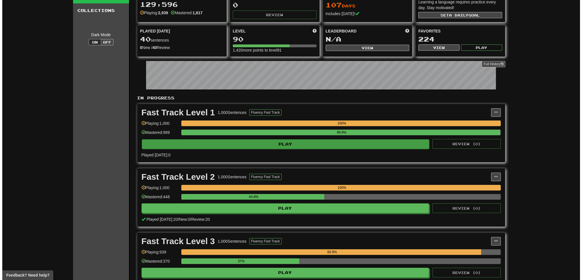
scroll to position [28, 0]
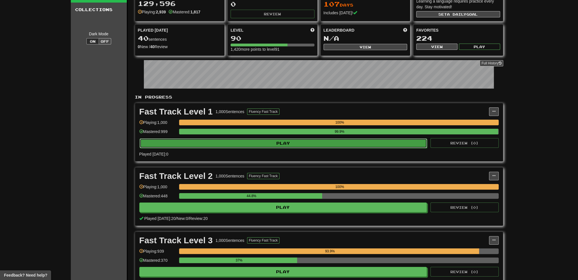
click at [323, 144] on button "Play" at bounding box center [284, 143] width 288 height 10
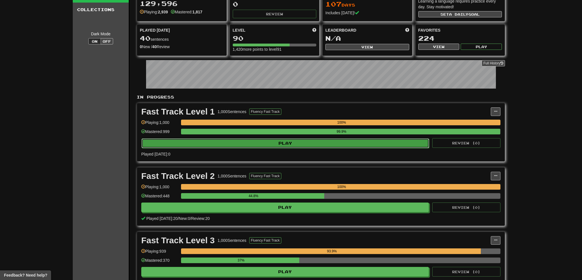
select select "**"
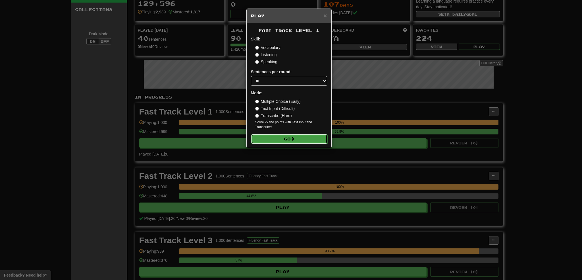
click at [299, 140] on button "Go" at bounding box center [289, 139] width 76 height 10
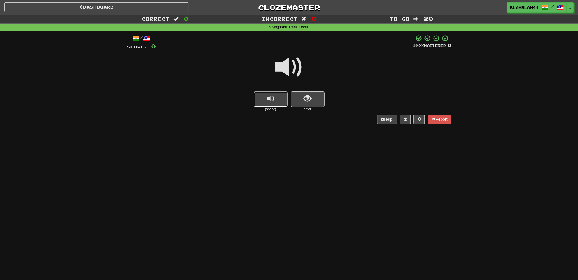
click at [263, 103] on button "replay audio" at bounding box center [271, 98] width 34 height 15
click at [316, 96] on button "show sentence" at bounding box center [308, 98] width 34 height 15
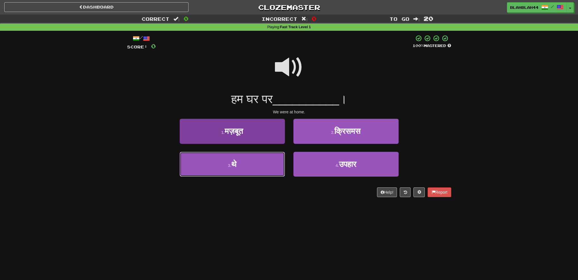
click at [226, 161] on button "3 . थे" at bounding box center [232, 164] width 105 height 25
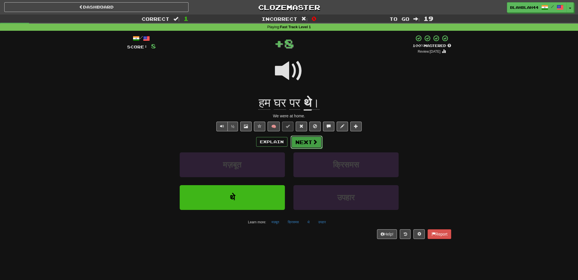
click at [300, 143] on button "Next" at bounding box center [307, 141] width 32 height 13
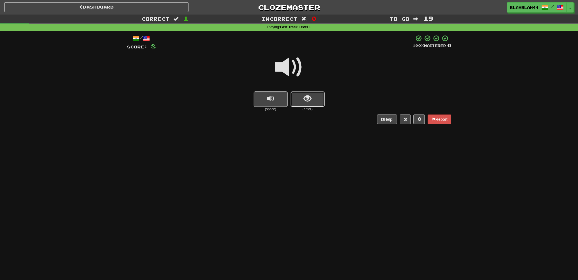
click at [302, 98] on button "show sentence" at bounding box center [308, 98] width 34 height 15
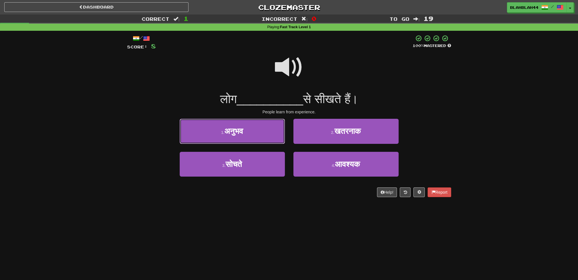
click at [239, 133] on span "अनुभव" at bounding box center [233, 131] width 19 height 9
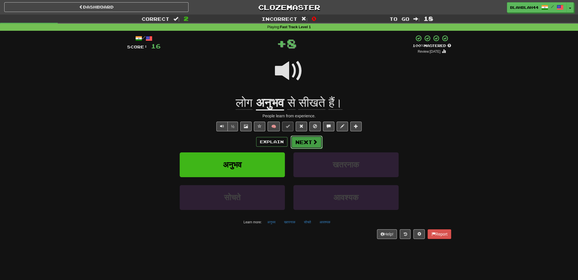
click at [303, 146] on button "Next" at bounding box center [307, 141] width 32 height 13
